Goal: Task Accomplishment & Management: Manage account settings

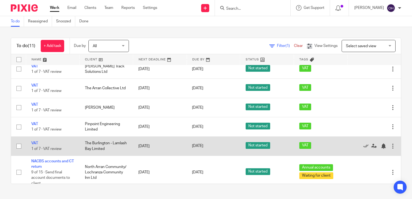
scroll to position [151, 0]
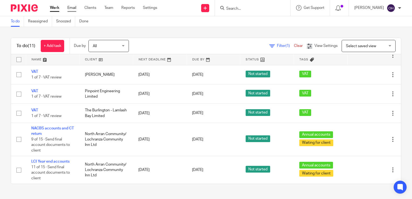
click at [69, 10] on link "Email" at bounding box center [71, 7] width 9 height 5
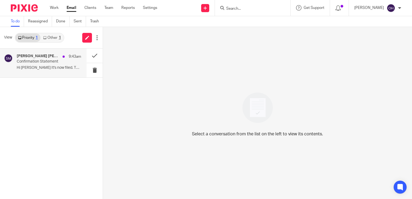
click at [49, 59] on p "Confirmation Statement" at bounding box center [42, 61] width 51 height 5
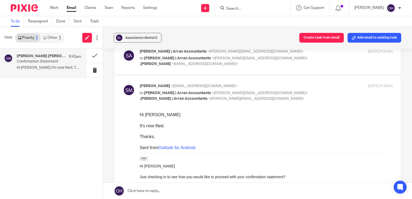
scroll to position [323, 0]
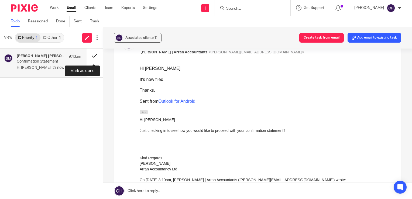
click at [89, 55] on button at bounding box center [94, 55] width 16 height 14
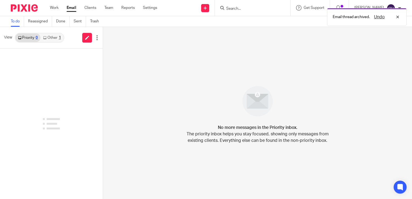
click at [56, 36] on link "Other 1" at bounding box center [51, 37] width 23 height 9
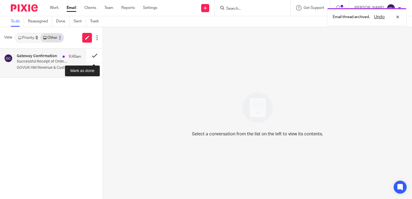
click at [93, 51] on button at bounding box center [94, 55] width 16 height 14
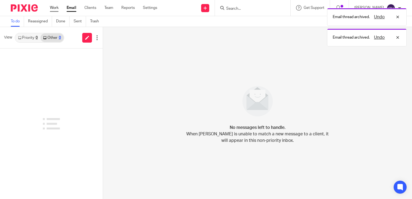
click at [52, 7] on link "Work" at bounding box center [54, 7] width 9 height 5
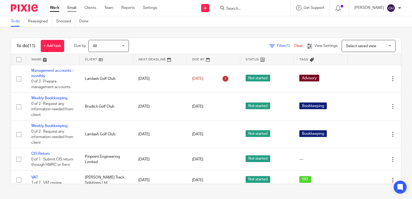
click at [70, 11] on link "Email" at bounding box center [71, 7] width 9 height 5
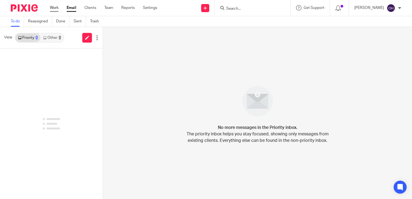
click at [54, 10] on link "Work" at bounding box center [54, 7] width 9 height 5
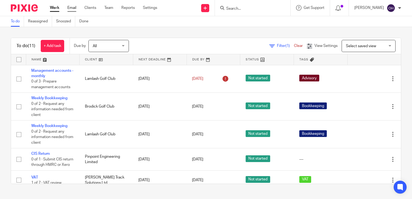
click at [70, 10] on link "Email" at bounding box center [71, 7] width 9 height 5
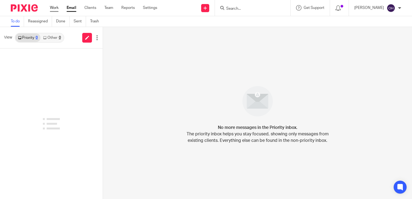
click at [54, 8] on link "Work" at bounding box center [54, 7] width 9 height 5
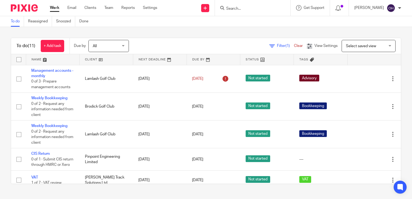
click at [67, 6] on ul "Work Email Clients Team Reports Settings" at bounding box center [107, 7] width 115 height 5
click at [69, 8] on link "Email" at bounding box center [71, 7] width 9 height 5
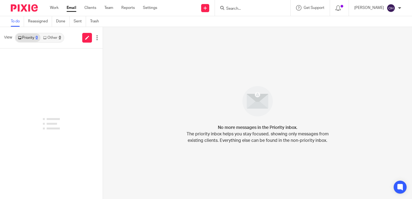
click at [54, 8] on link "Work" at bounding box center [54, 7] width 9 height 5
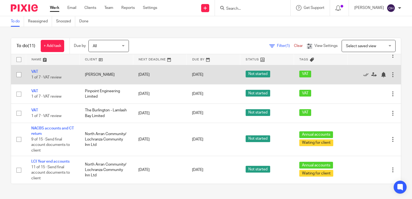
scroll to position [151, 0]
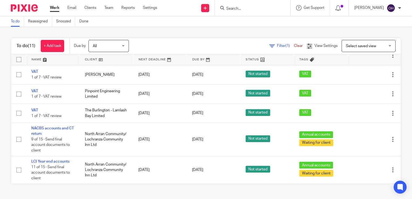
click at [238, 7] on input "Search" at bounding box center [249, 8] width 48 height 5
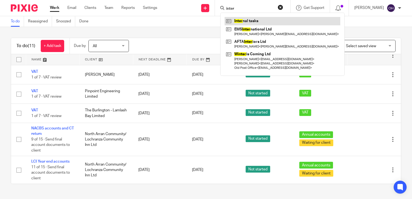
type input "inter"
click at [253, 20] on link at bounding box center [282, 21] width 116 height 8
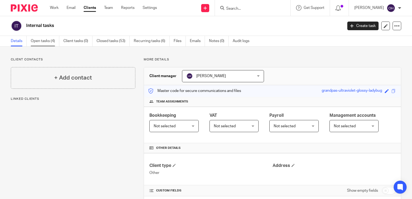
click at [32, 42] on link "Open tasks (4)" at bounding box center [45, 41] width 29 height 11
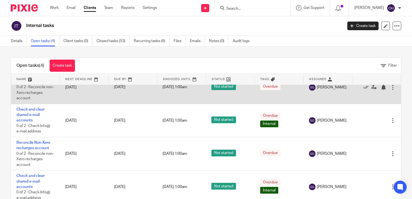
scroll to position [15, 0]
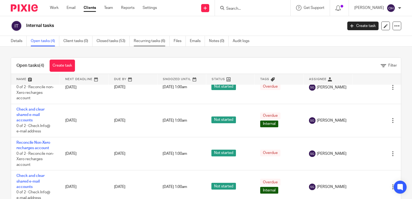
click at [146, 41] on link "Recurring tasks (6)" at bounding box center [152, 41] width 36 height 11
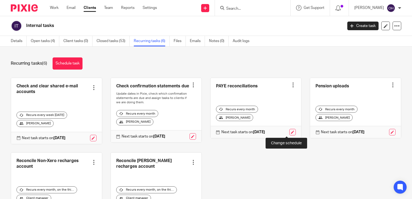
click at [289, 131] on link at bounding box center [292, 132] width 6 height 6
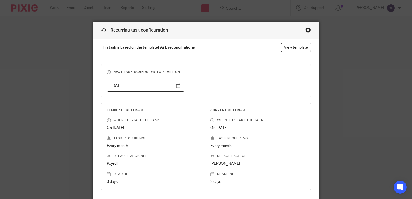
click at [305, 32] on div "Close this dialog window" at bounding box center [307, 29] width 5 height 5
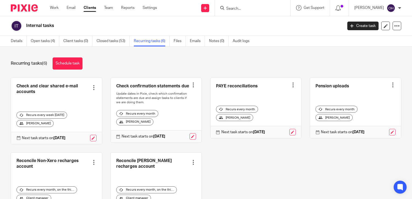
click at [290, 84] on div at bounding box center [292, 84] width 5 height 5
click at [259, 98] on link "Create task" at bounding box center [266, 97] width 43 height 8
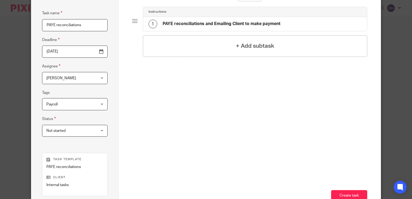
scroll to position [80, 0]
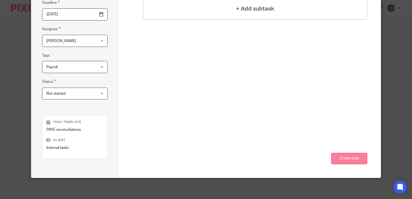
click at [352, 153] on button "Create task" at bounding box center [349, 159] width 36 height 12
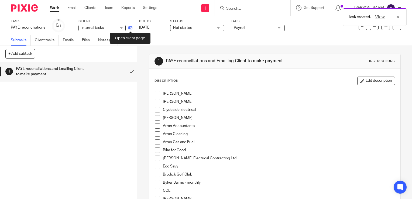
click at [130, 29] on icon at bounding box center [130, 28] width 4 height 4
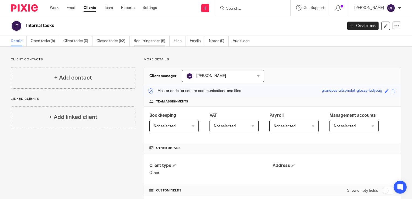
click at [161, 41] on link "Recurring tasks (6)" at bounding box center [152, 41] width 36 height 11
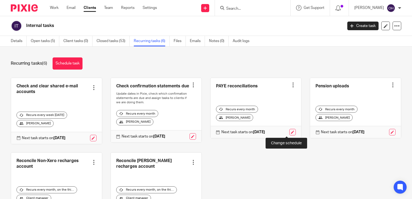
click at [289, 131] on link at bounding box center [292, 132] width 6 height 6
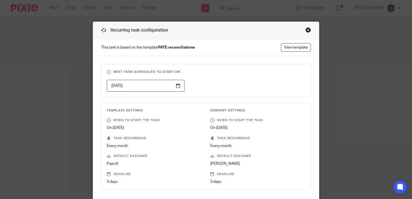
click at [178, 84] on input "[DATE]" at bounding box center [146, 86] width 78 height 12
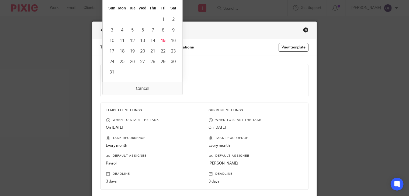
click at [203, 41] on p "This task is based on the template PAYE reconciliations View template" at bounding box center [204, 47] width 224 height 17
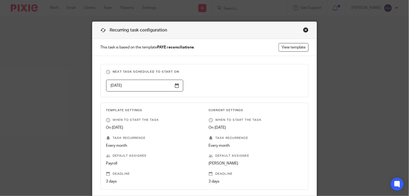
click at [174, 83] on input "2025-08-17" at bounding box center [144, 86] width 77 height 12
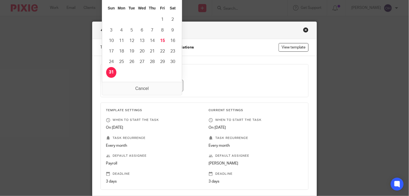
click at [175, 85] on input "2025-08-31" at bounding box center [144, 86] width 77 height 12
type input "2025-09-16"
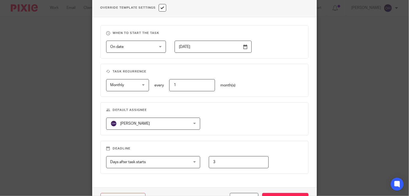
scroll to position [239, 0]
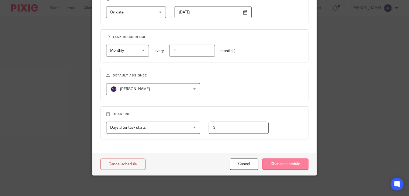
click at [284, 159] on input "Change schedule" at bounding box center [285, 165] width 46 height 12
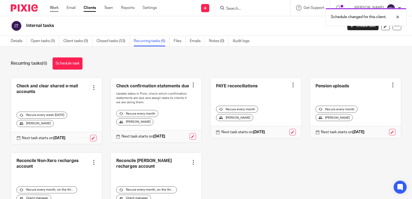
click at [53, 9] on link "Work" at bounding box center [54, 7] width 9 height 5
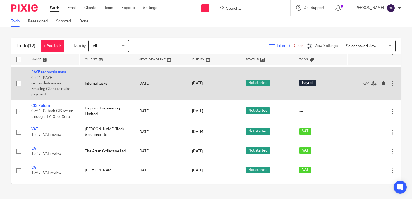
scroll to position [81, 0]
